Goal: Transaction & Acquisition: Book appointment/travel/reservation

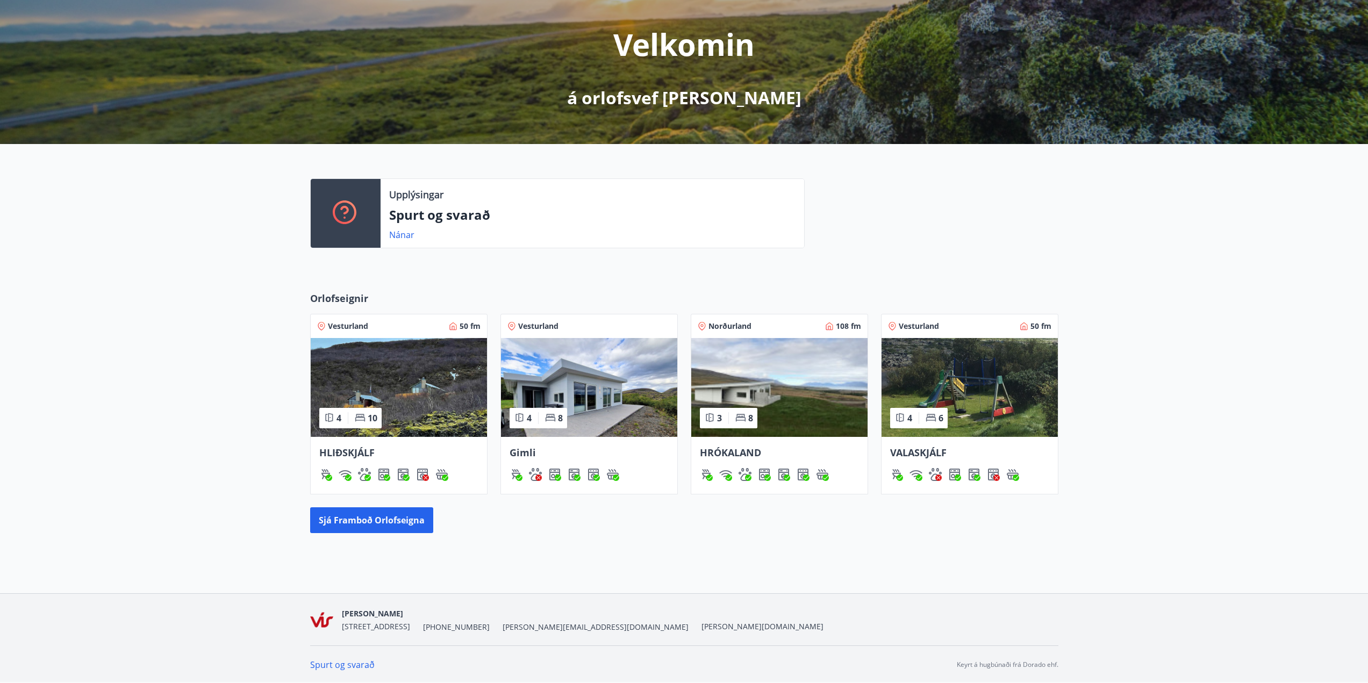
scroll to position [125, 0]
click at [801, 403] on img at bounding box center [779, 386] width 176 height 99
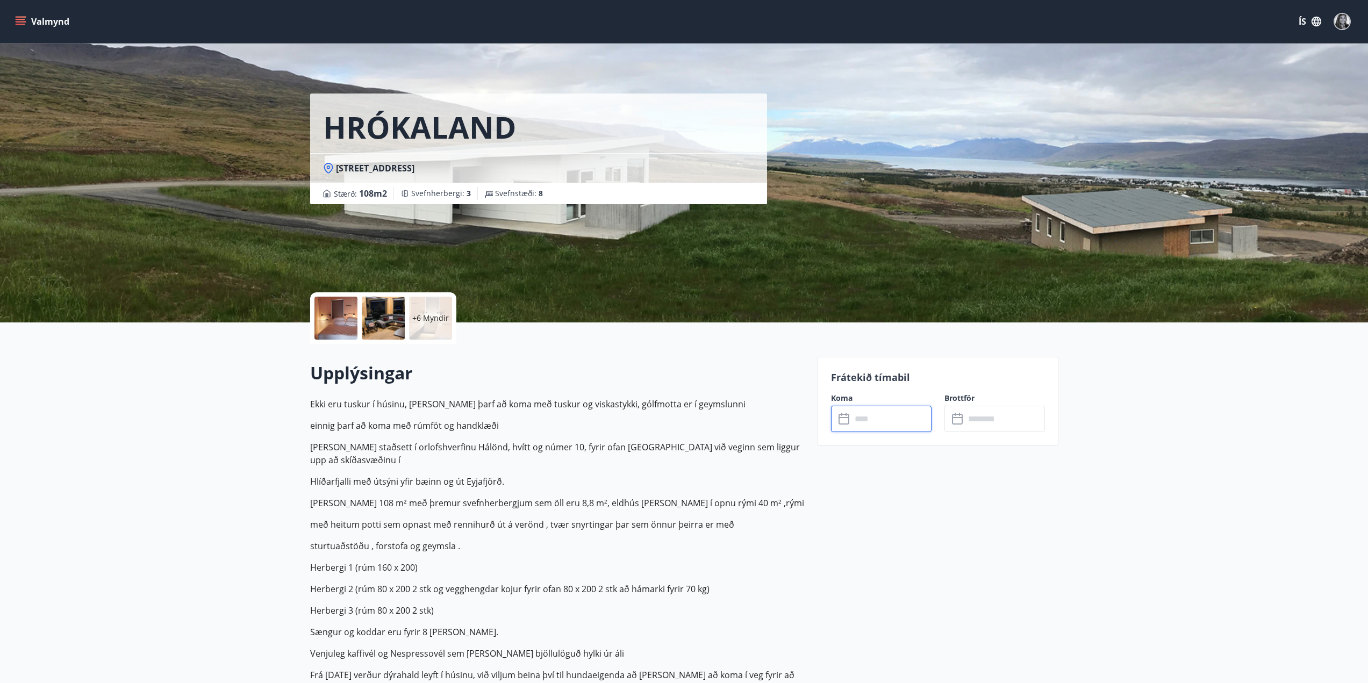
click at [900, 418] on input "text" at bounding box center [891, 419] width 80 height 26
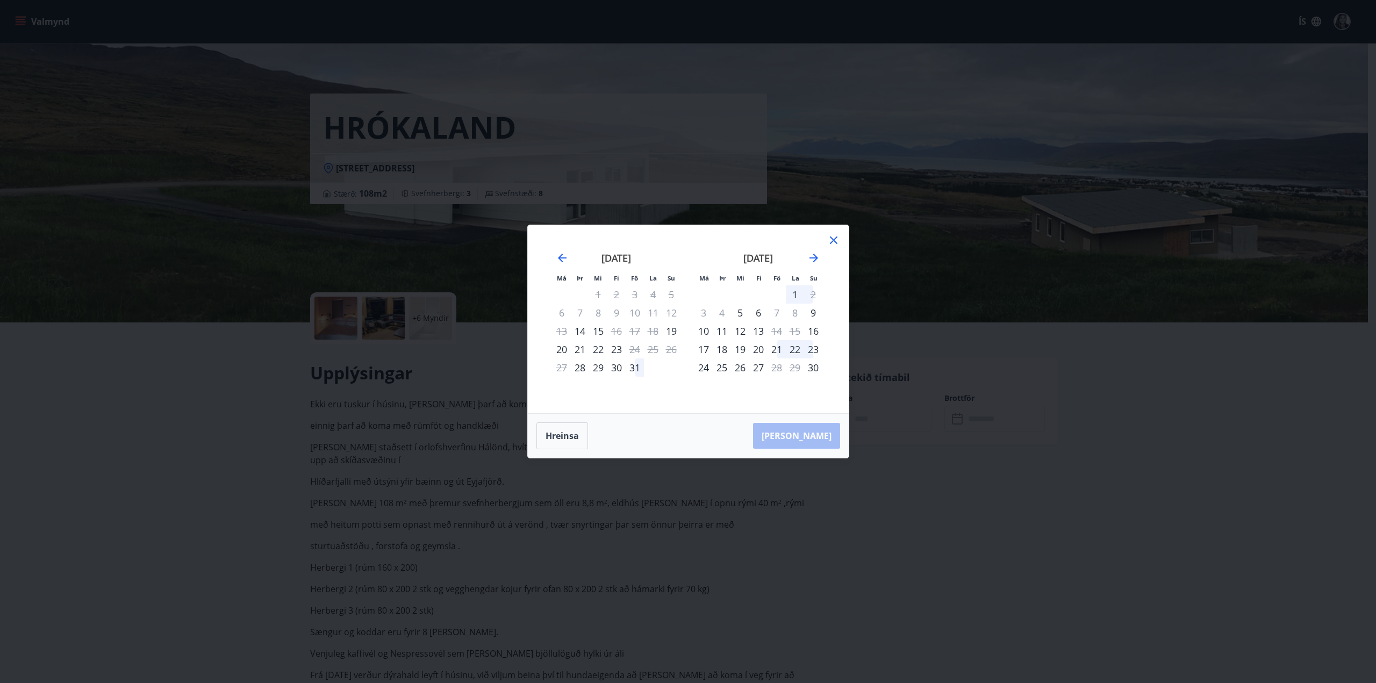
click at [602, 332] on div "15" at bounding box center [598, 331] width 18 height 18
click at [616, 328] on div "16" at bounding box center [616, 331] width 18 height 18
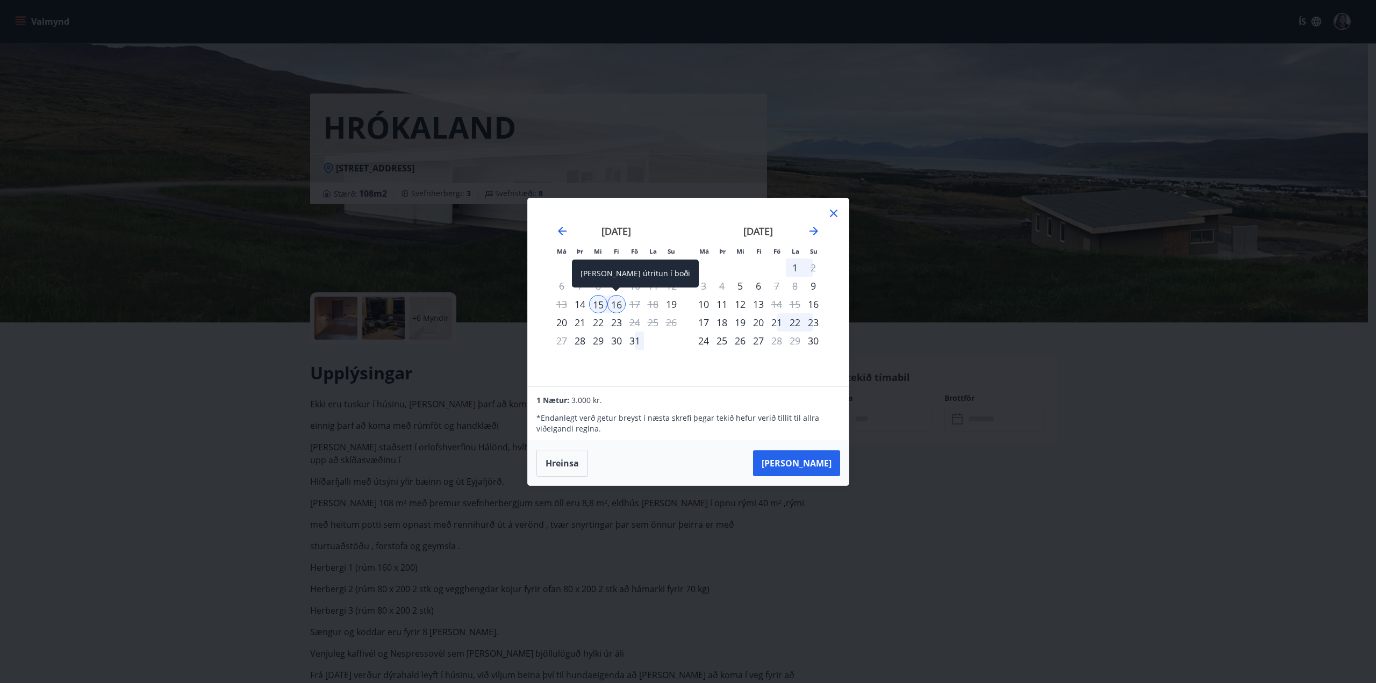
click at [616, 304] on div "16" at bounding box center [616, 304] width 18 height 18
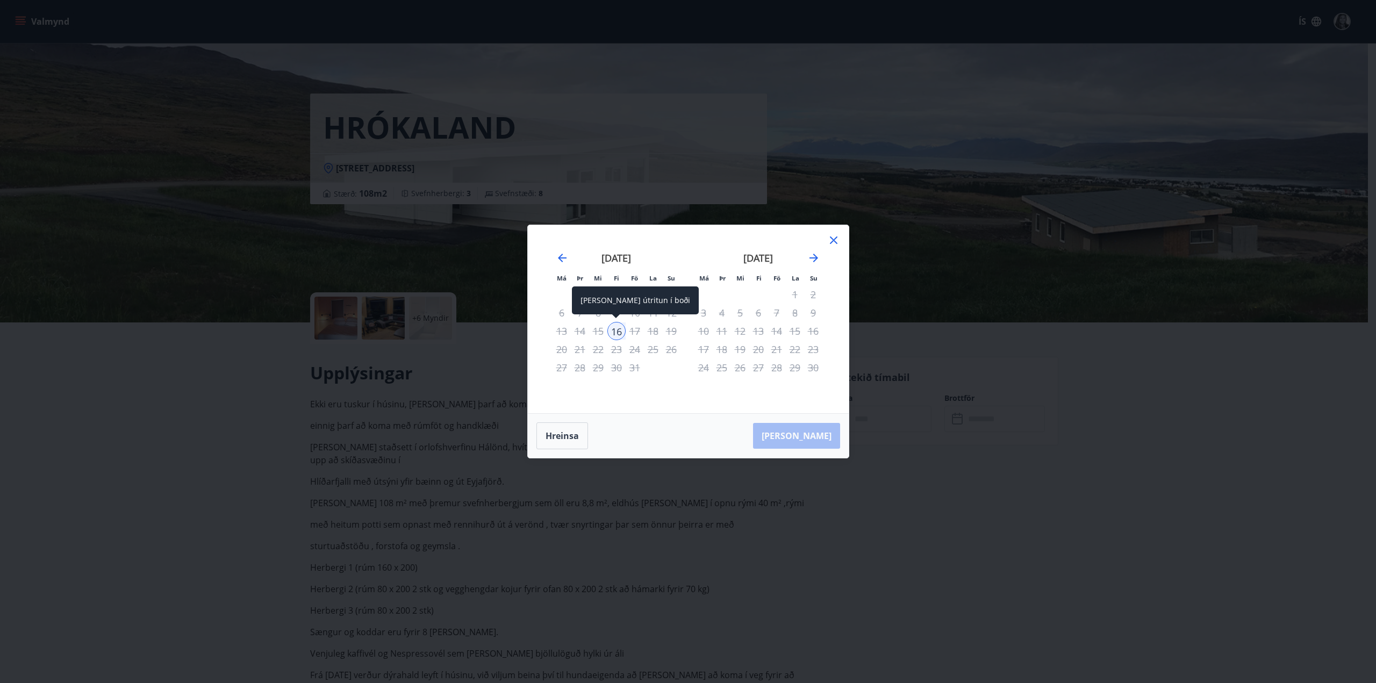
click at [619, 329] on div "16" at bounding box center [616, 331] width 18 height 18
click at [584, 335] on div "14" at bounding box center [580, 331] width 18 height 18
click at [581, 330] on div "14" at bounding box center [580, 331] width 18 height 18
click at [560, 255] on icon "Move backward to switch to the previous month." at bounding box center [562, 257] width 13 height 13
click at [836, 241] on icon at bounding box center [833, 240] width 13 height 13
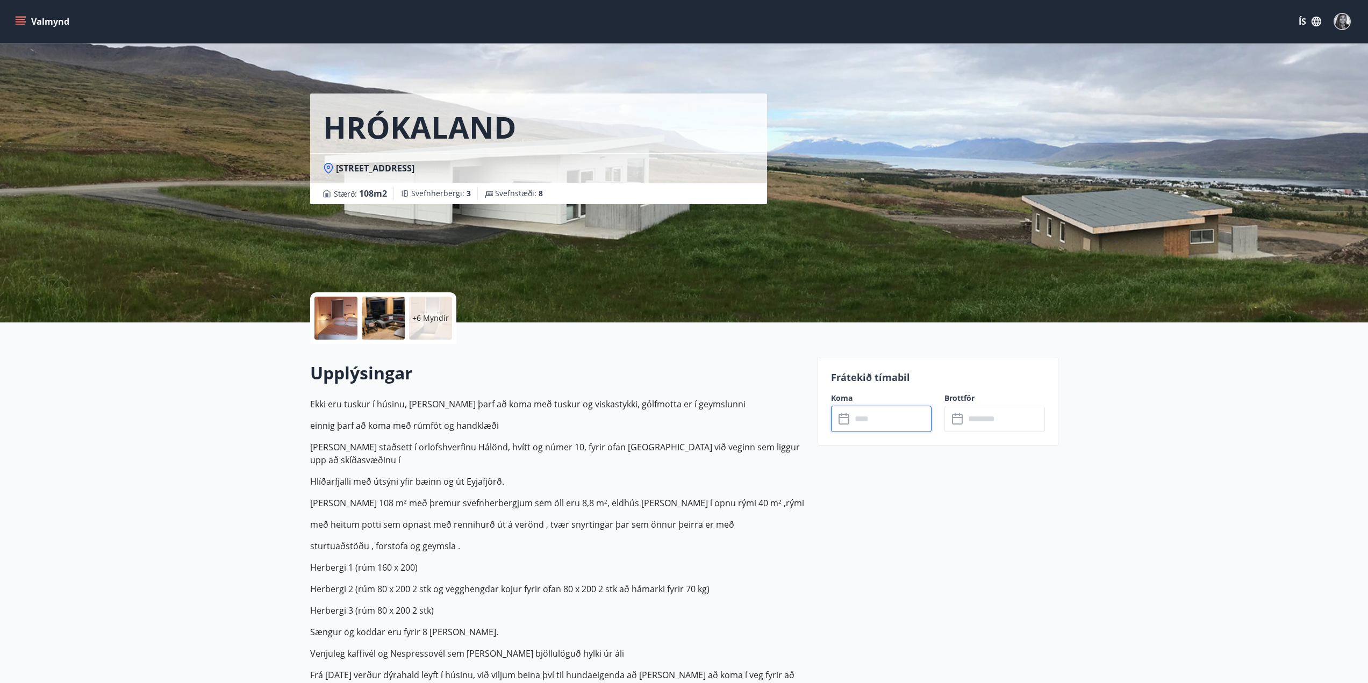
click at [873, 423] on input "text" at bounding box center [891, 419] width 80 height 26
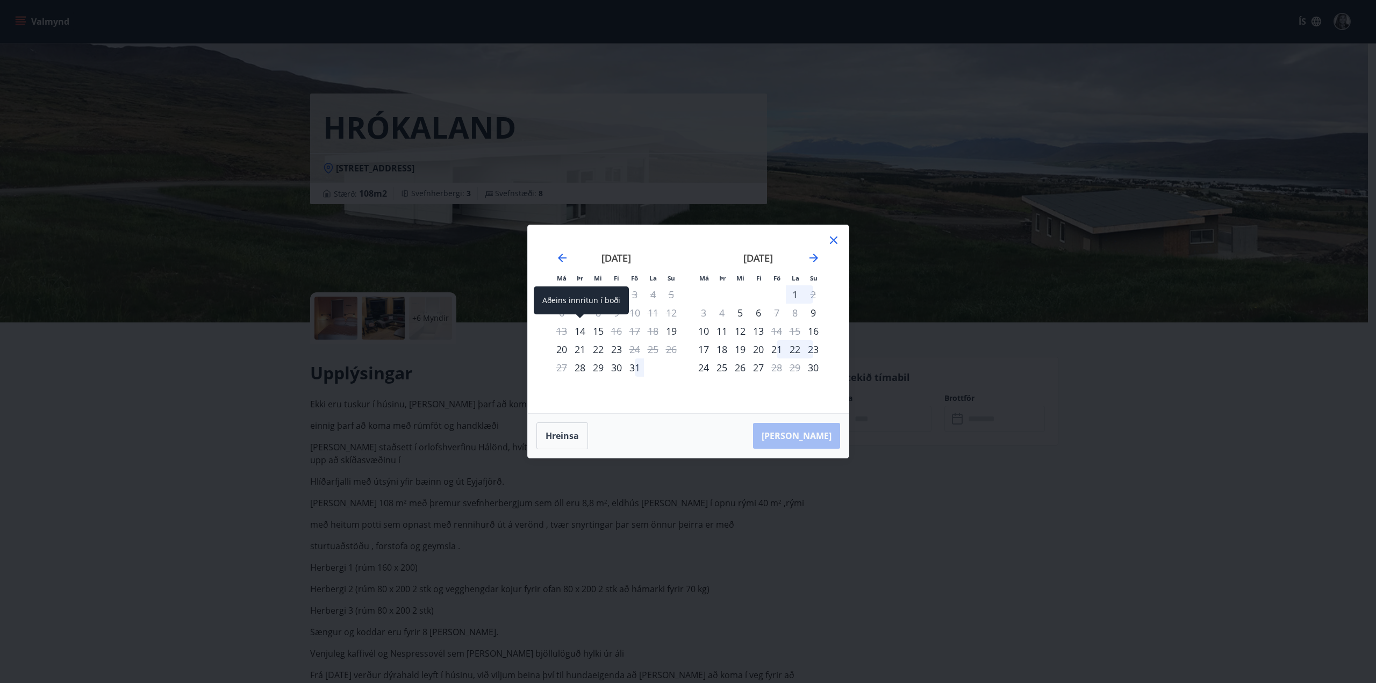
click at [579, 327] on div "14" at bounding box center [580, 331] width 18 height 18
click at [617, 329] on div "16" at bounding box center [616, 331] width 18 height 18
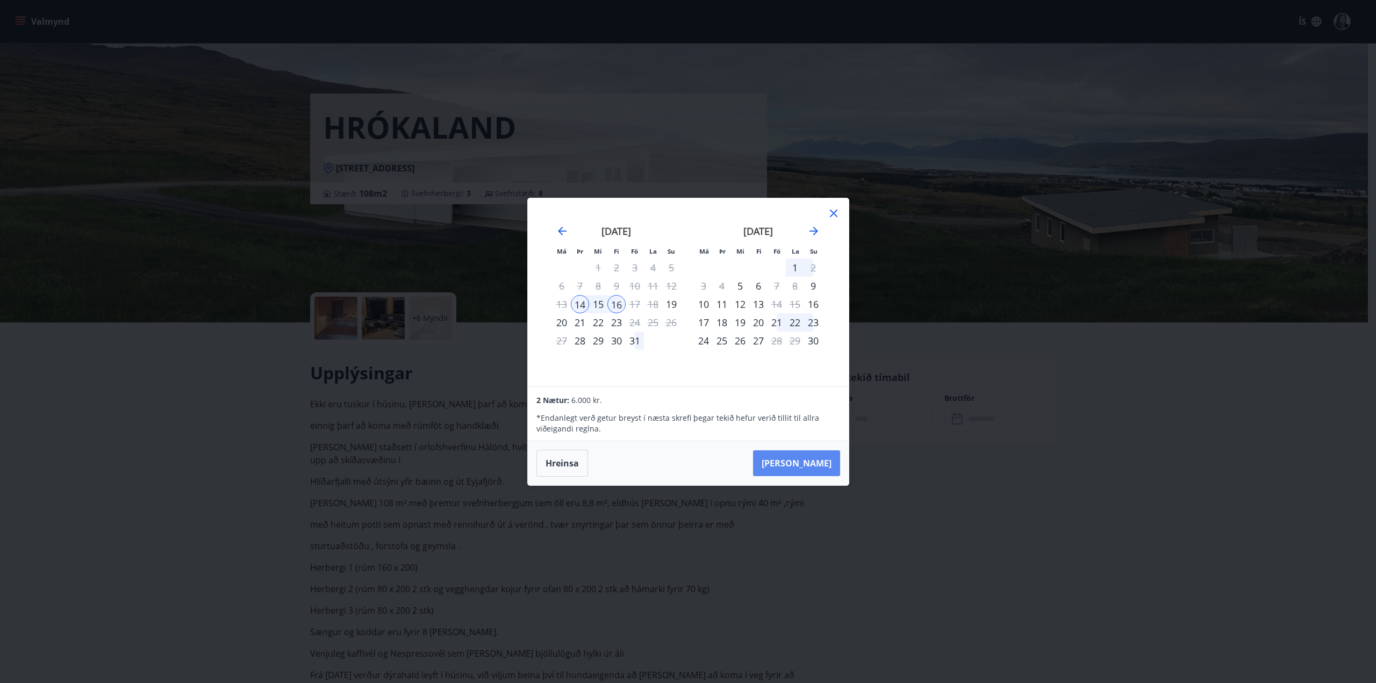
click at [811, 463] on button "[PERSON_NAME]" at bounding box center [796, 463] width 87 height 26
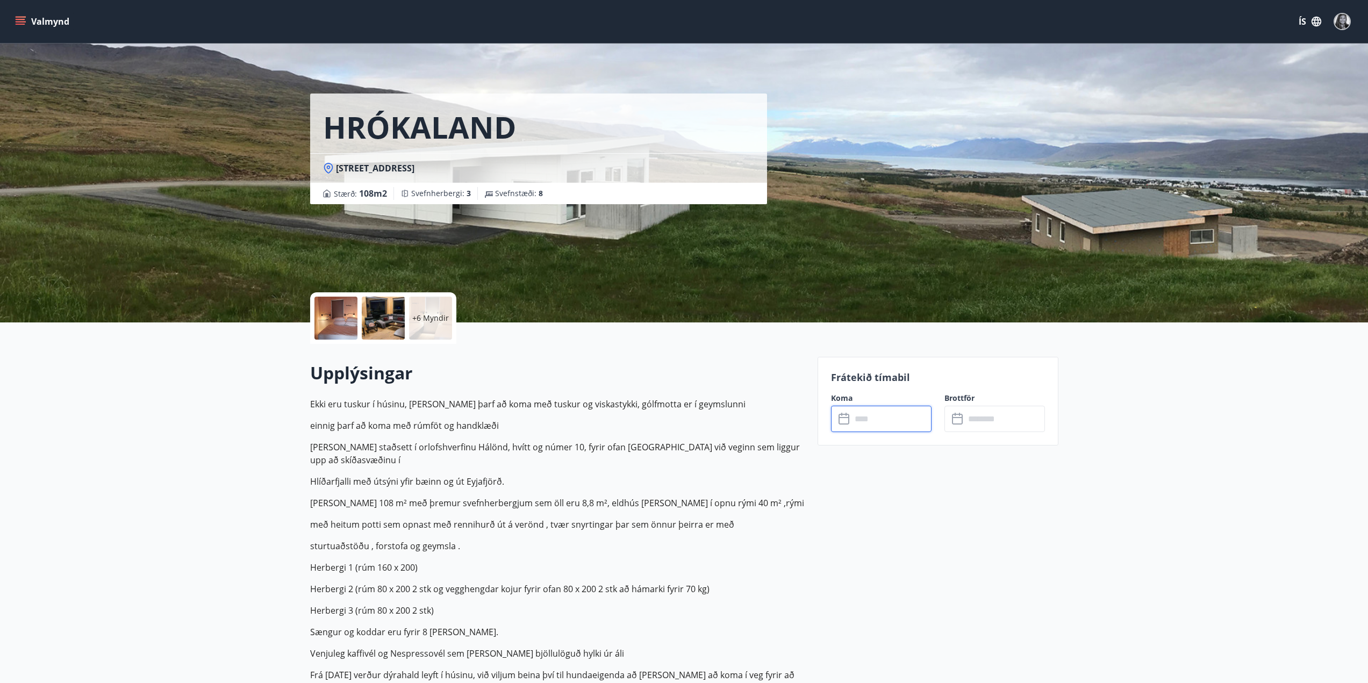
type input "******"
click at [1000, 510] on button "Greiða" at bounding box center [994, 518] width 100 height 26
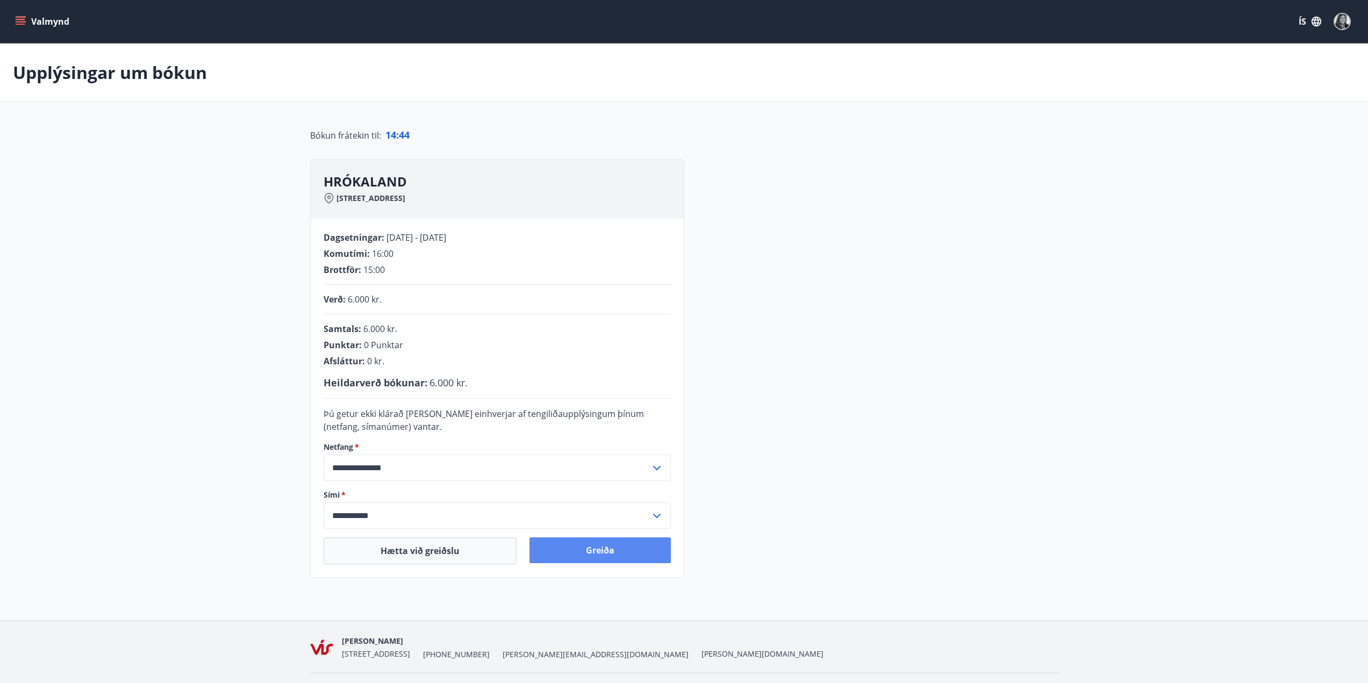
click at [614, 553] on button "Greiða" at bounding box center [599, 550] width 141 height 26
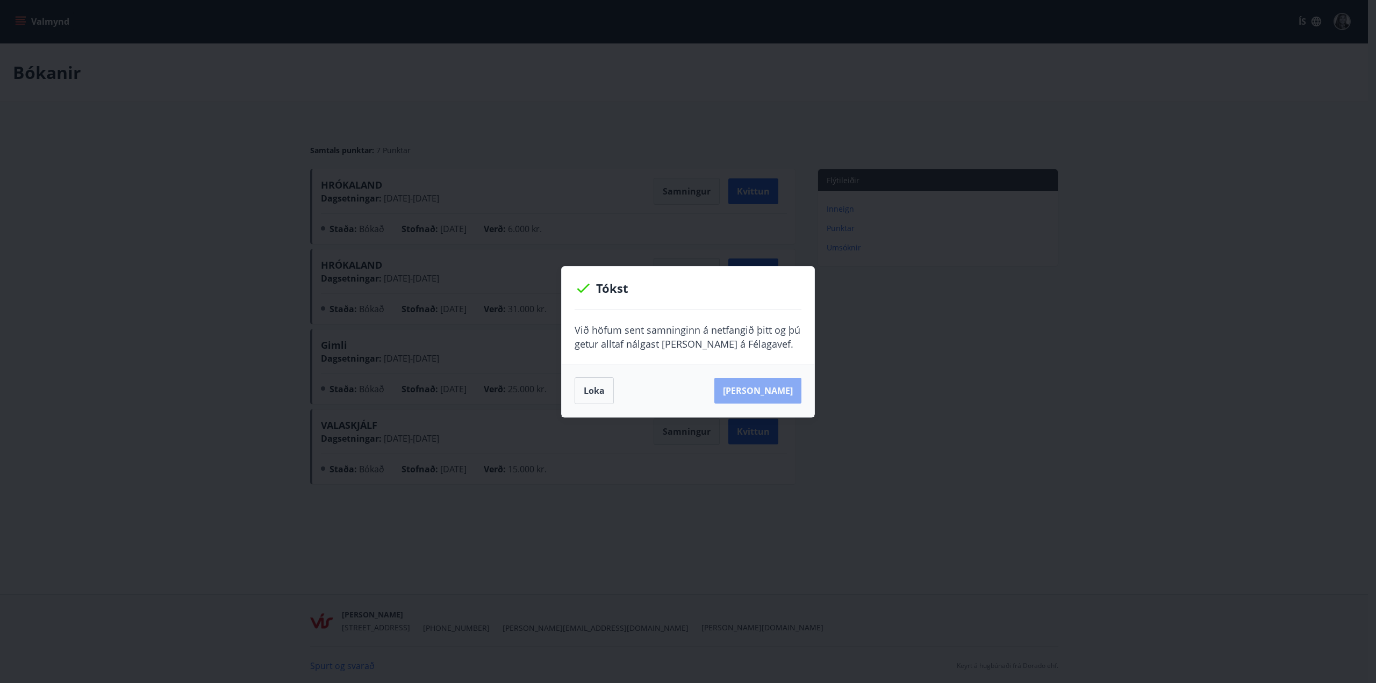
click at [785, 385] on button "[PERSON_NAME]" at bounding box center [757, 391] width 87 height 26
drag, startPoint x: 601, startPoint y: 398, endPoint x: 868, endPoint y: 643, distance: 362.5
click at [601, 398] on button "Loka" at bounding box center [593, 390] width 39 height 27
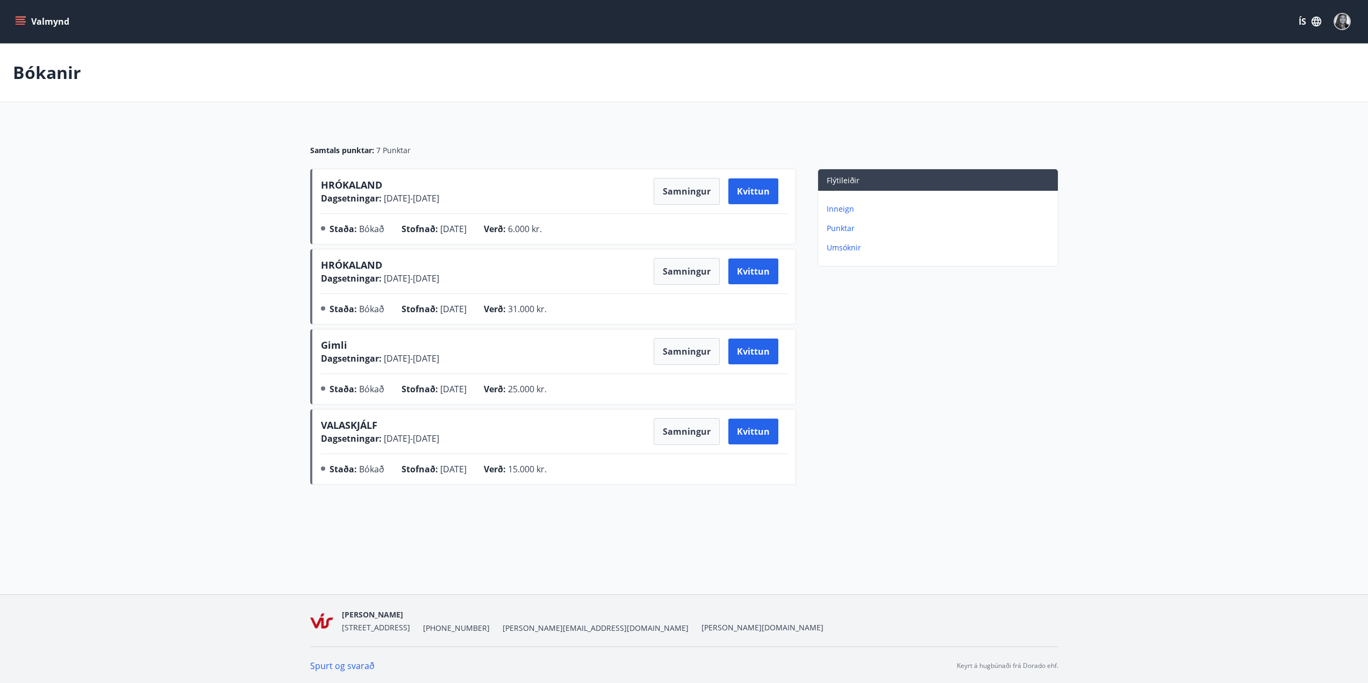
click at [204, 343] on main "Bókanir Samtals punktar : 7 Punktar HRÓKALAND Dagsetningar : [DATE] - [DATE] Sa…" at bounding box center [684, 266] width 1368 height 445
click at [199, 261] on main "Bókanir Samtals punktar : 7 Punktar HRÓKALAND Dagsetningar : [DATE] - [DATE] Sa…" at bounding box center [684, 266] width 1368 height 445
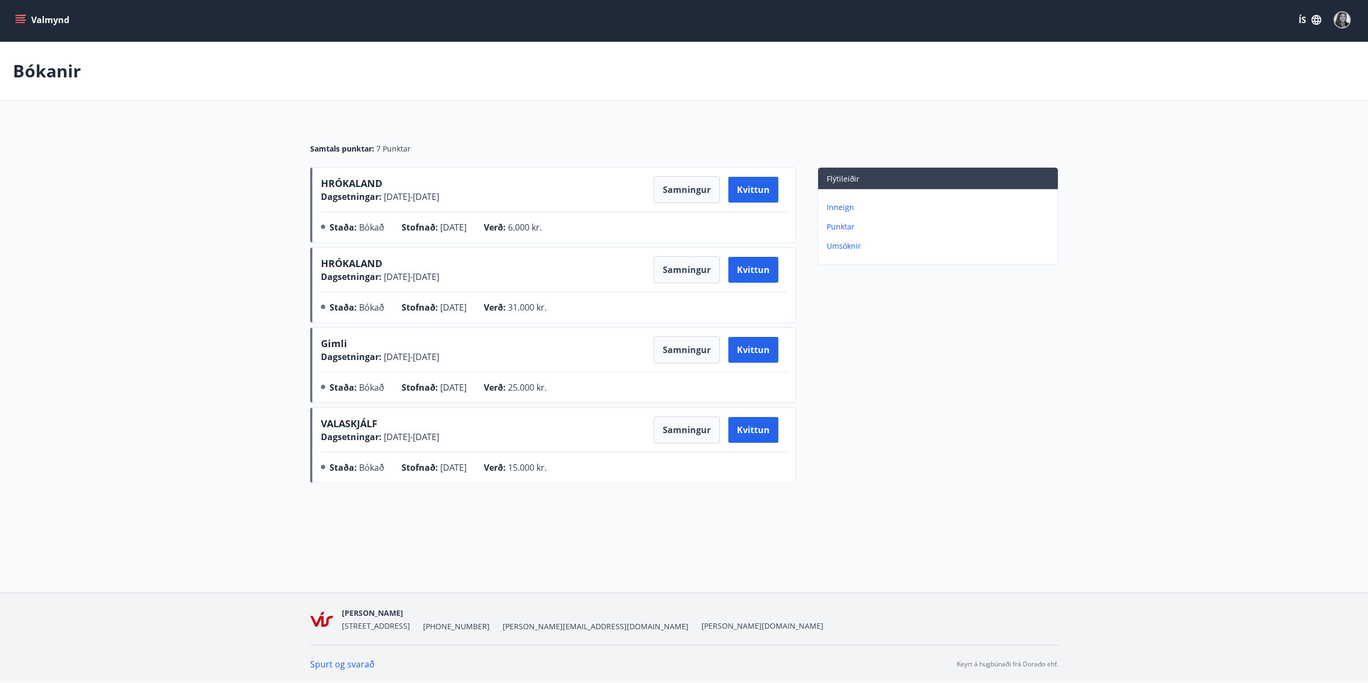
click at [123, 307] on main "Bókanir Samtals punktar : 7 Punktar HRÓKALAND Dagsetningar : [DATE] - [DATE] Sa…" at bounding box center [684, 264] width 1368 height 445
